Goal: Information Seeking & Learning: Find specific fact

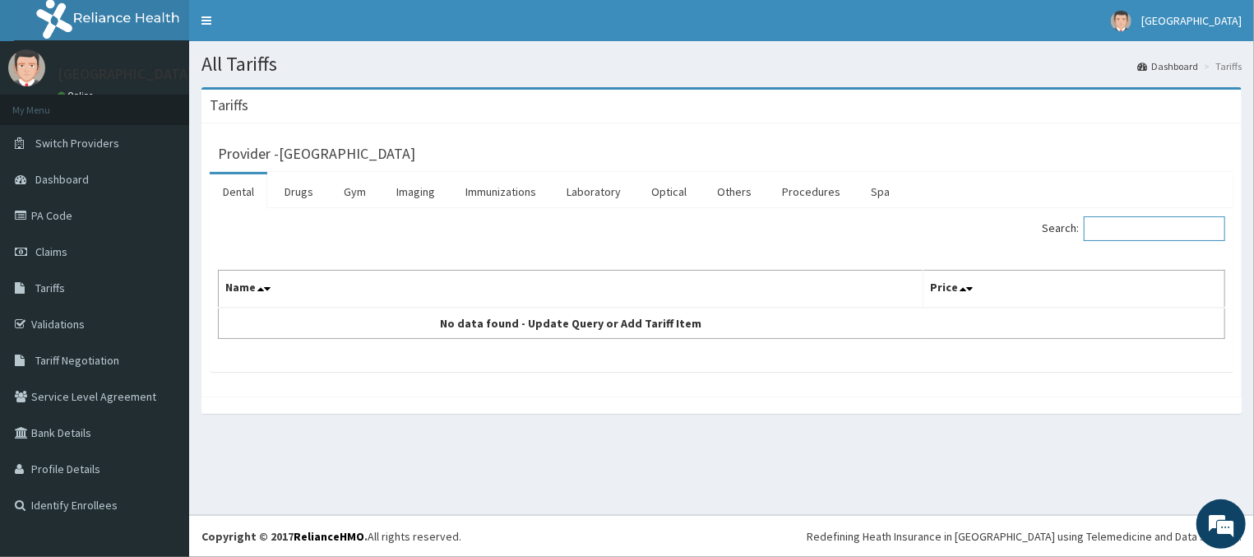
click at [1146, 235] on input "Search:" at bounding box center [1154, 228] width 141 height 25
type input "t"
type input "anti"
click at [318, 196] on link "Drugs" at bounding box center [298, 191] width 55 height 35
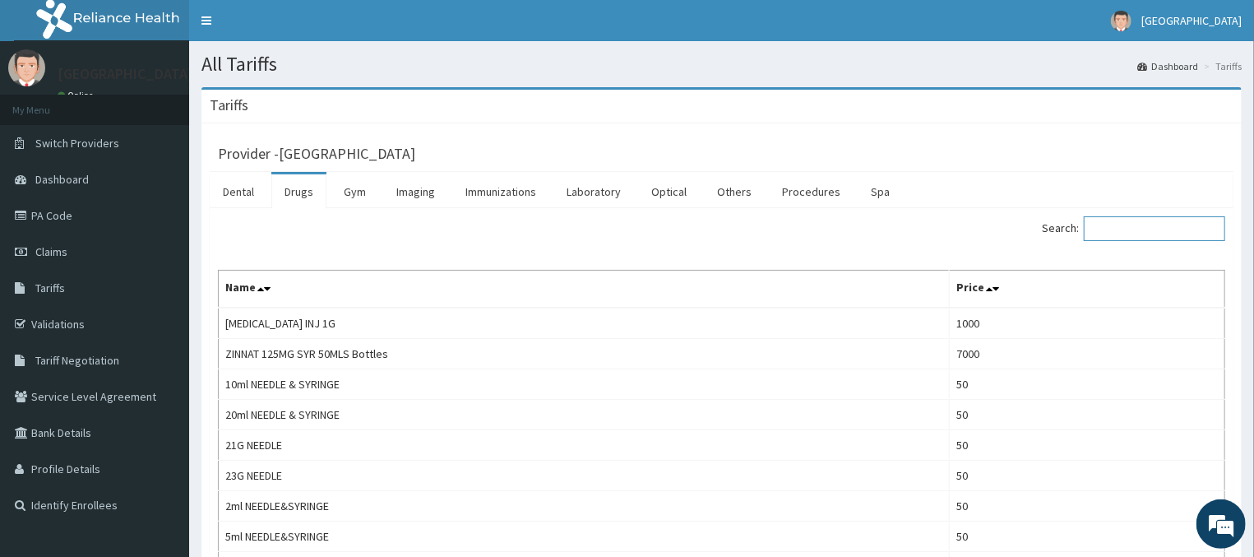
click at [1120, 231] on input "Search:" at bounding box center [1154, 228] width 141 height 25
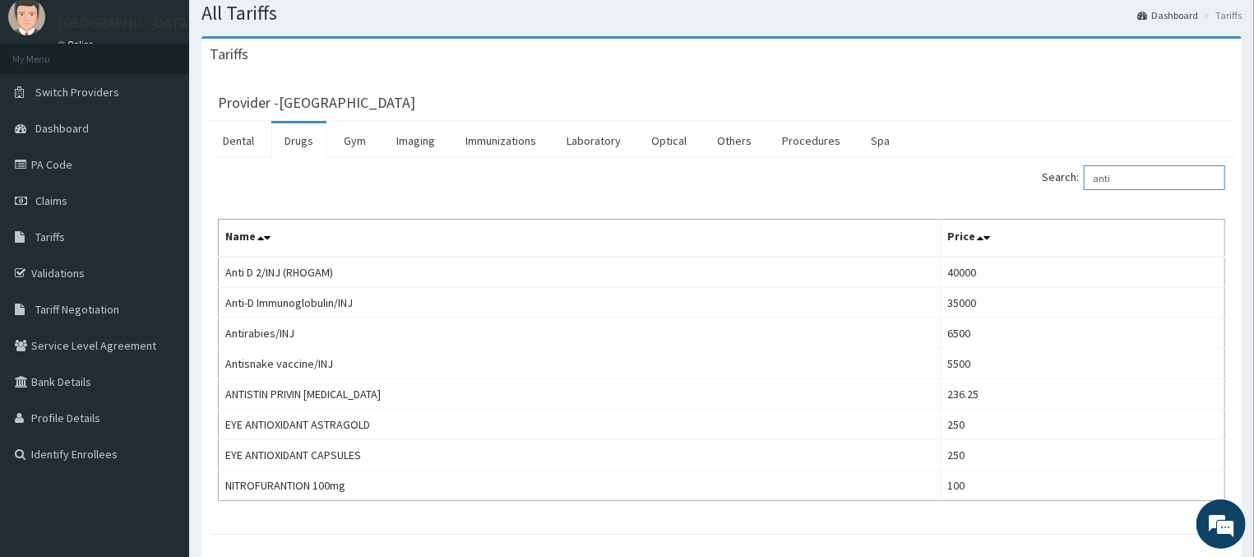
scroll to position [76, 0]
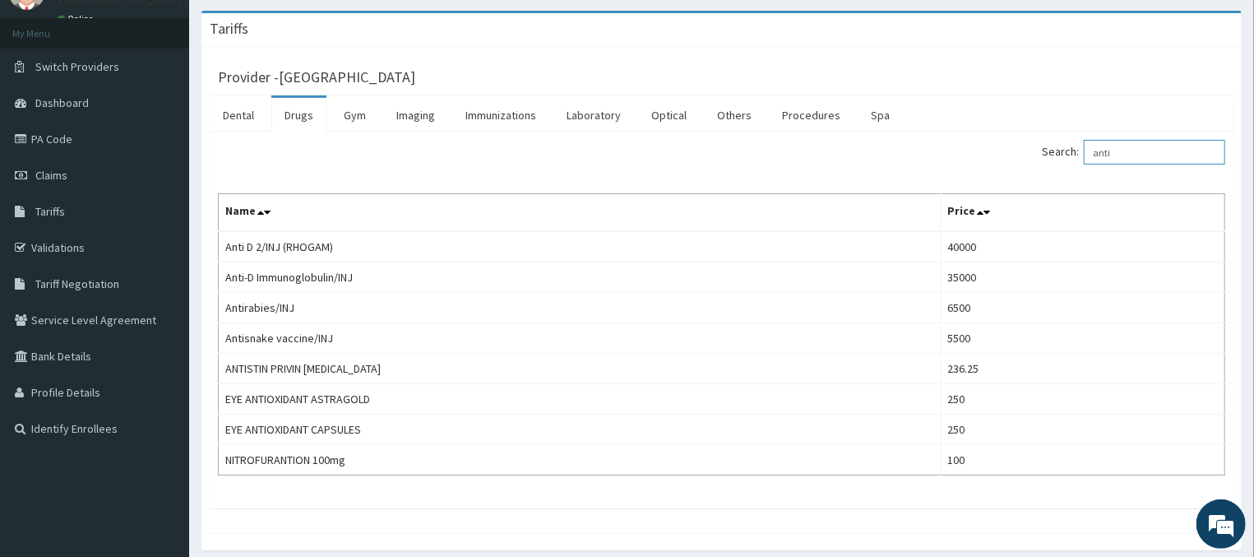
drag, startPoint x: 1132, startPoint y: 145, endPoint x: 1088, endPoint y: 142, distance: 44.5
click at [1088, 142] on input "anti" at bounding box center [1154, 152] width 141 height 25
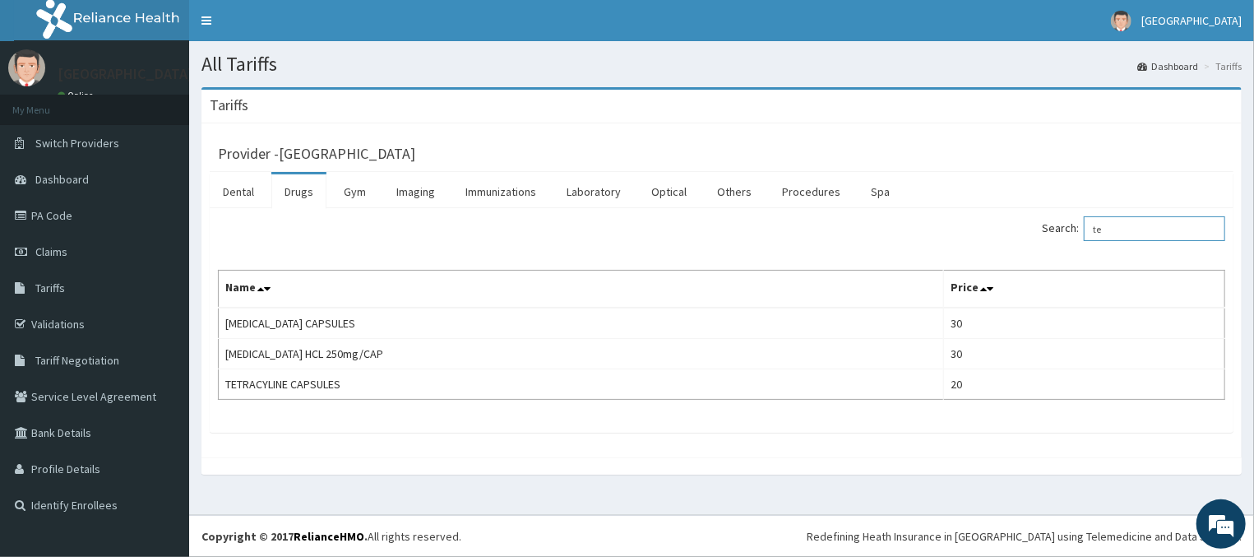
type input "t"
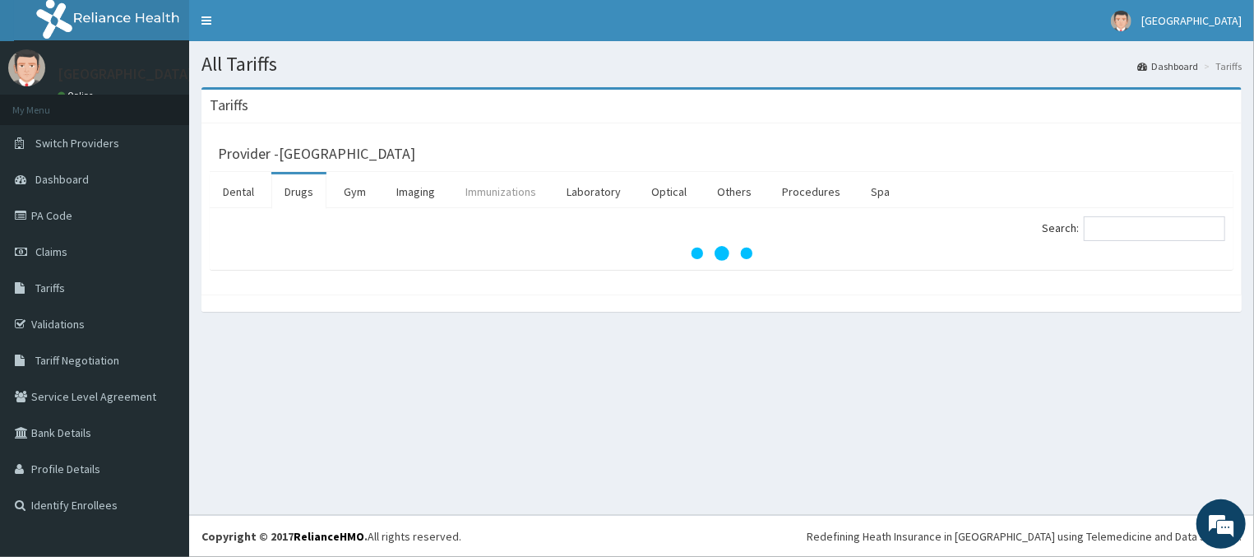
click at [516, 207] on link "Immunizations" at bounding box center [500, 191] width 97 height 35
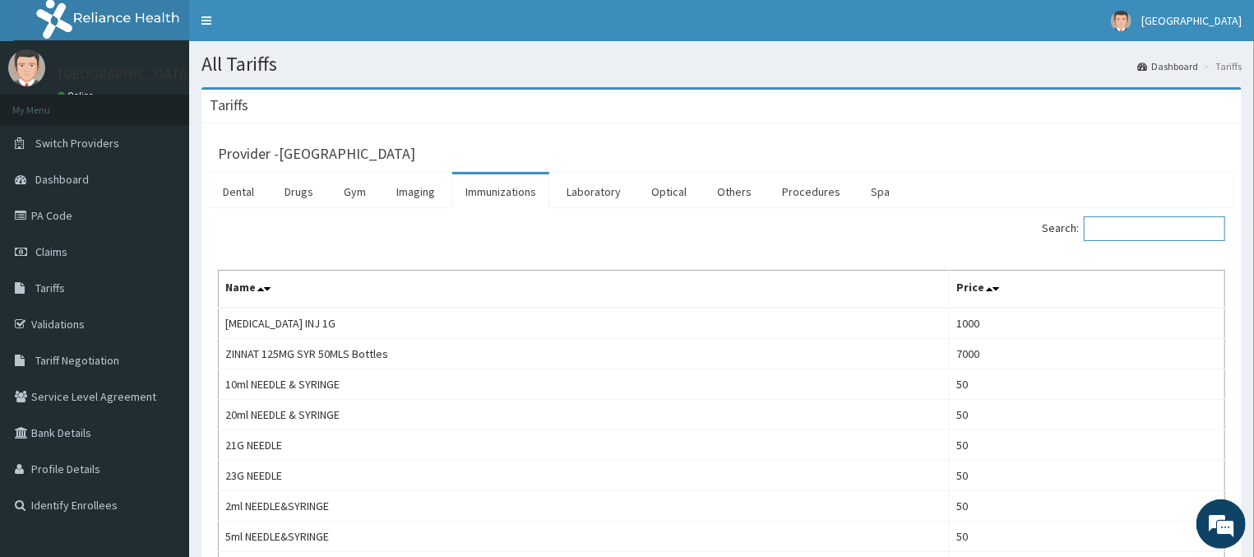
click at [1162, 233] on input "Search:" at bounding box center [1154, 228] width 141 height 25
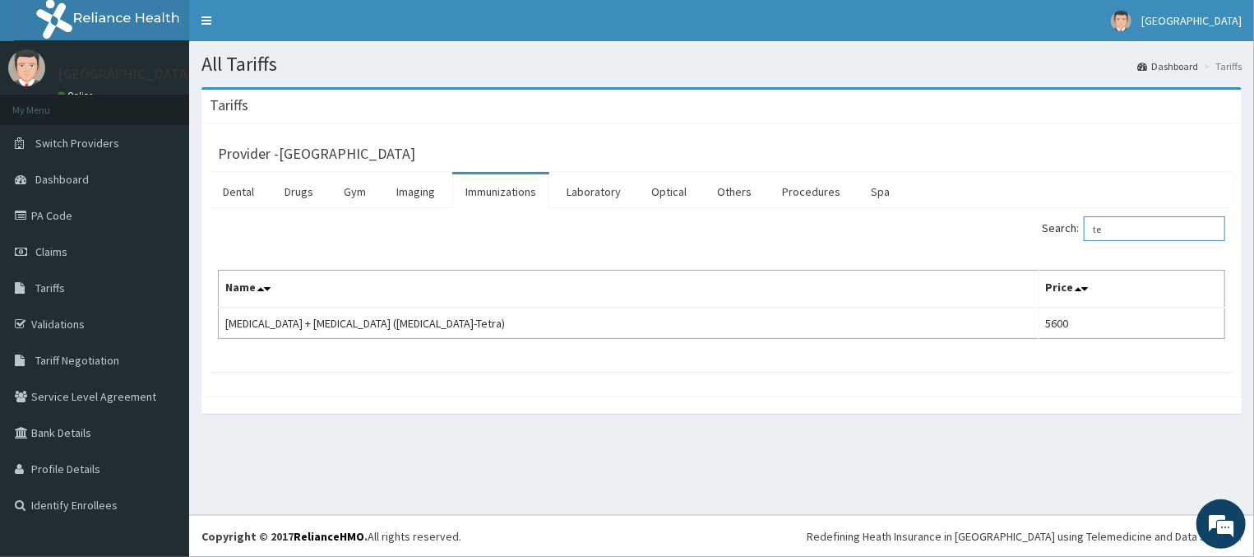
type input "t"
type input "a"
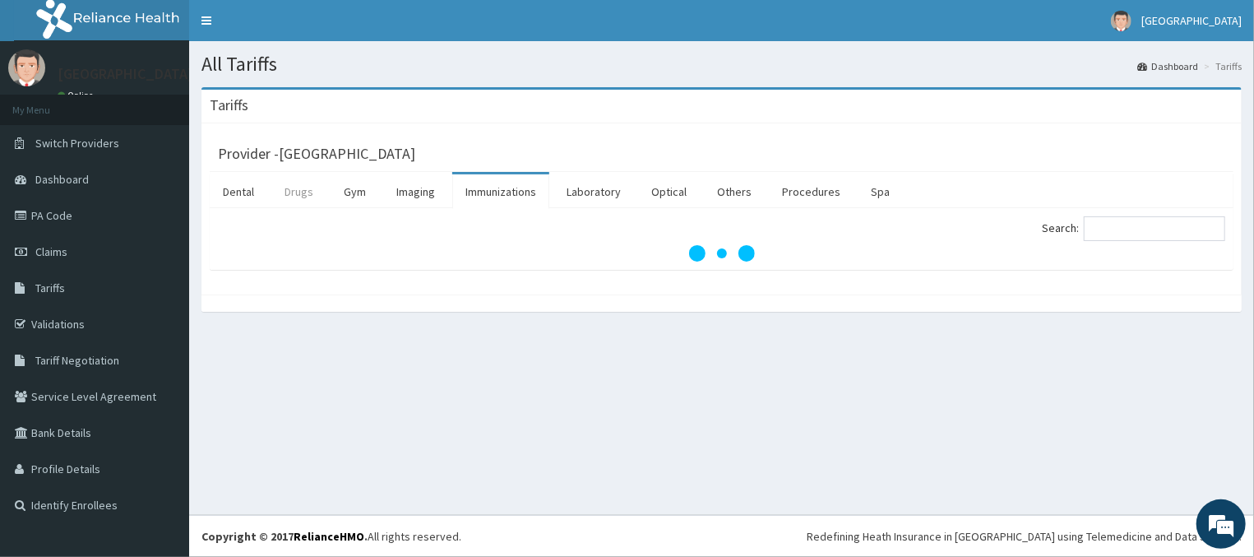
click at [303, 199] on link "Drugs" at bounding box center [298, 191] width 55 height 35
click at [1154, 228] on input "Search:" at bounding box center [1154, 228] width 141 height 25
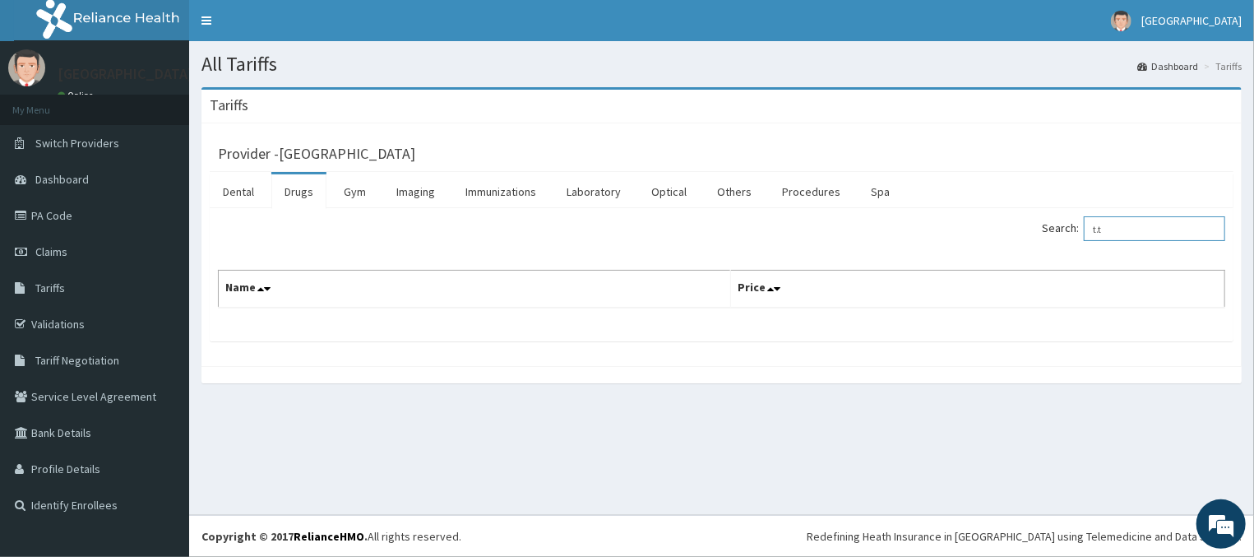
drag, startPoint x: 1146, startPoint y: 229, endPoint x: 1044, endPoint y: 234, distance: 102.1
click at [1084, 234] on input "t.t" at bounding box center [1154, 228] width 141 height 25
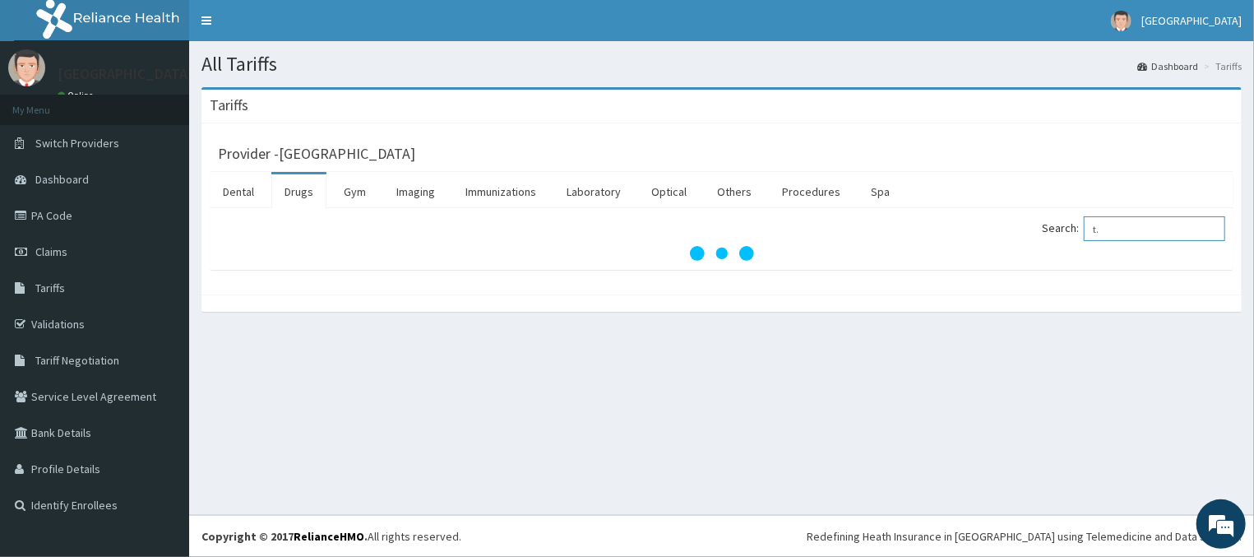
type input "t.t"
